Goal: Task Accomplishment & Management: Manage account settings

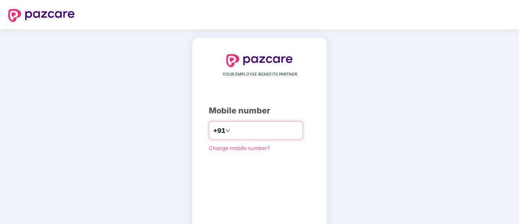
scroll to position [45, 0]
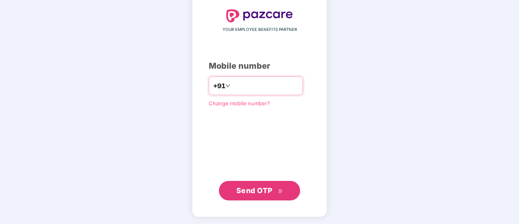
type input "**********"
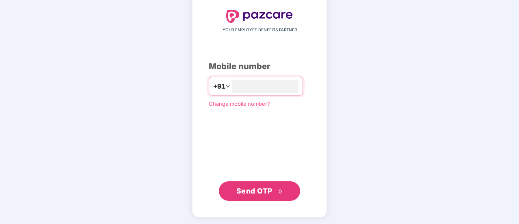
click at [244, 193] on span "Send OTP" at bounding box center [255, 191] width 36 height 9
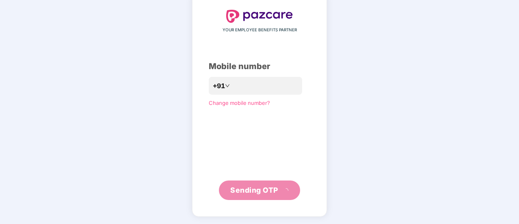
scroll to position [41, 0]
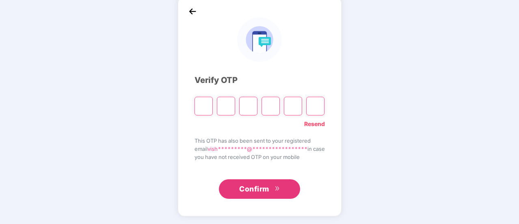
type input "*"
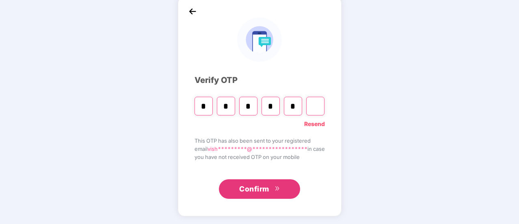
type input "*"
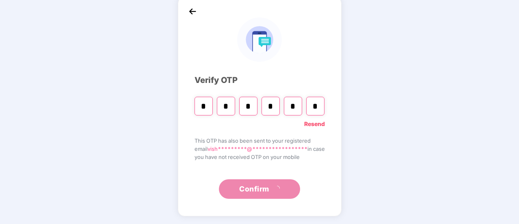
scroll to position [0, 0]
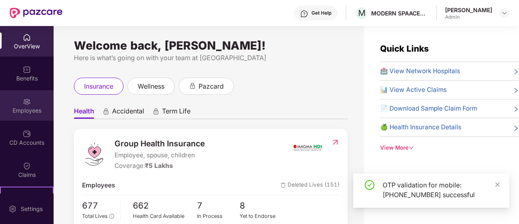
click at [28, 109] on div "Employees" at bounding box center [27, 110] width 54 height 8
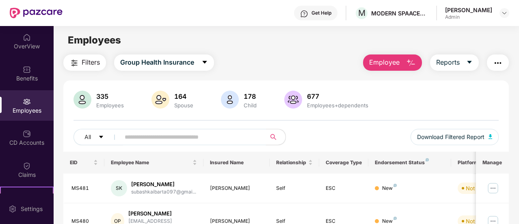
click at [174, 140] on input "text" at bounding box center [190, 137] width 130 height 12
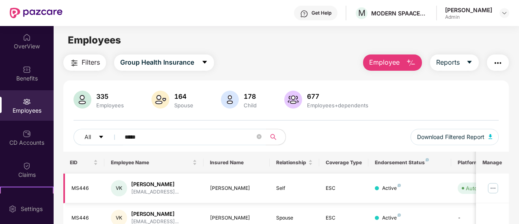
type input "*****"
click at [494, 188] on img at bounding box center [493, 188] width 13 height 13
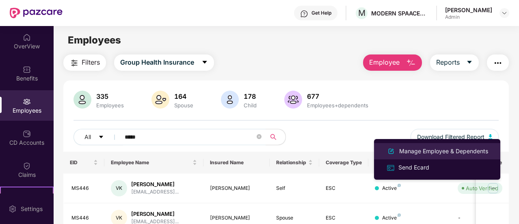
click at [412, 148] on div "Manage Employee & Dependents" at bounding box center [444, 151] width 92 height 9
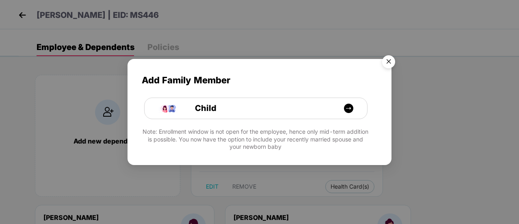
click at [391, 59] on img "Close" at bounding box center [389, 63] width 23 height 23
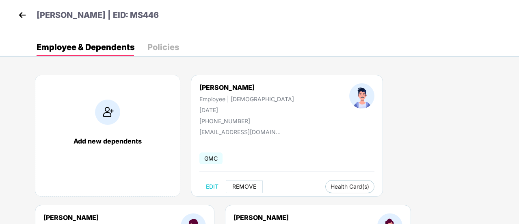
click at [236, 187] on span "REMOVE" at bounding box center [244, 186] width 24 height 7
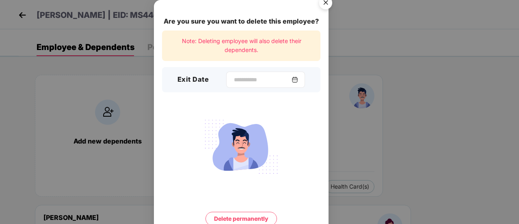
click at [232, 72] on div at bounding box center [265, 80] width 79 height 16
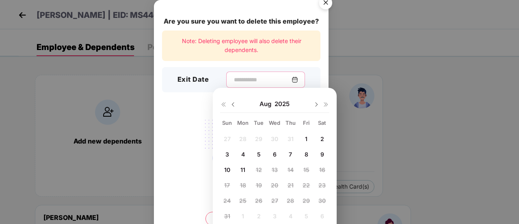
click at [233, 76] on input at bounding box center [262, 80] width 59 height 9
click at [235, 105] on img at bounding box center [233, 104] width 7 height 7
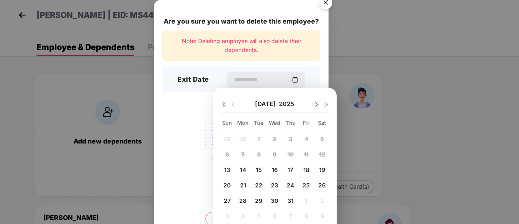
click at [245, 199] on span "28" at bounding box center [242, 200] width 7 height 7
type input "**********"
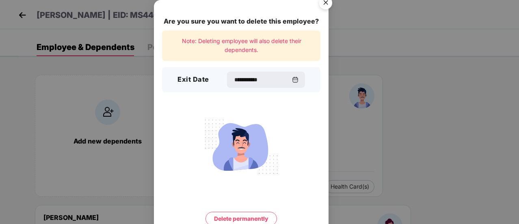
click at [241, 218] on button "Delete permanently" at bounding box center [242, 219] width 72 height 14
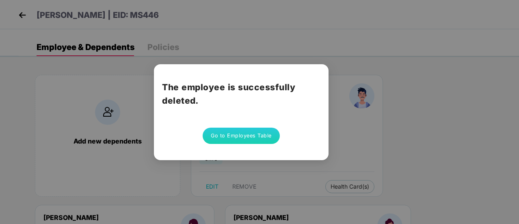
click at [237, 133] on button "Go to Employees Table" at bounding box center [241, 136] width 77 height 16
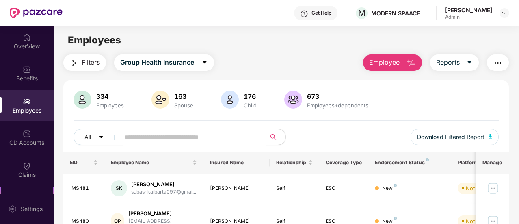
click at [155, 134] on input "text" at bounding box center [190, 137] width 130 height 12
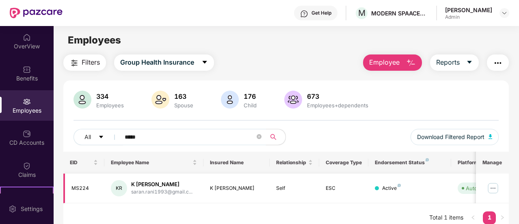
type input "*****"
click at [494, 184] on img at bounding box center [493, 188] width 13 height 13
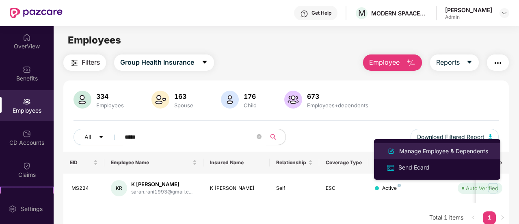
click at [445, 150] on div "Manage Employee & Dependents" at bounding box center [444, 151] width 92 height 9
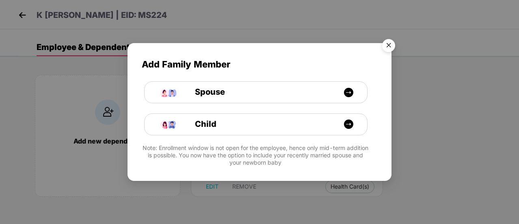
click at [388, 46] on img "Close" at bounding box center [389, 46] width 23 height 23
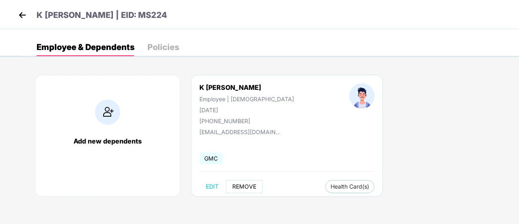
click at [246, 185] on span "REMOVE" at bounding box center [244, 186] width 24 height 7
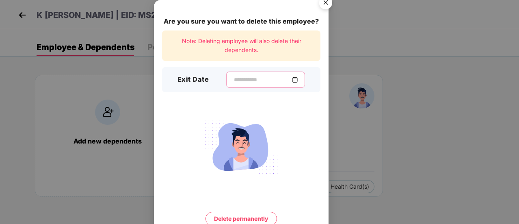
click at [250, 79] on input at bounding box center [262, 80] width 59 height 9
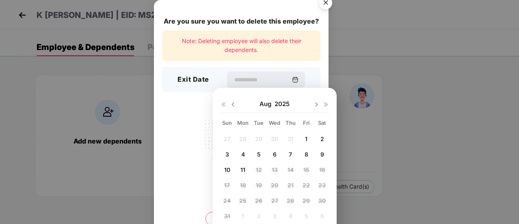
click at [323, 156] on span "9" at bounding box center [323, 154] width 4 height 7
type input "**********"
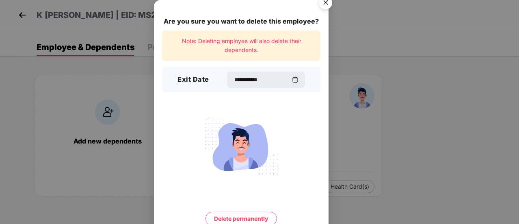
click at [243, 221] on button "Delete permanently" at bounding box center [242, 219] width 72 height 14
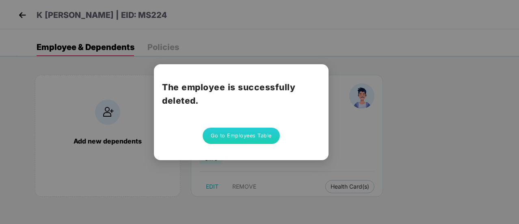
click at [232, 138] on button "Go to Employees Table" at bounding box center [241, 136] width 77 height 16
